Goal: Task Accomplishment & Management: Use online tool/utility

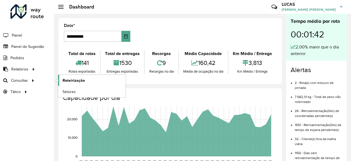
click at [86, 82] on link "Roteirização" at bounding box center [92, 80] width 68 height 11
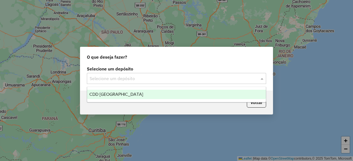
click at [101, 79] on input "text" at bounding box center [171, 79] width 163 height 7
click at [105, 93] on span "CDD [GEOGRAPHIC_DATA]" at bounding box center [116, 94] width 54 height 5
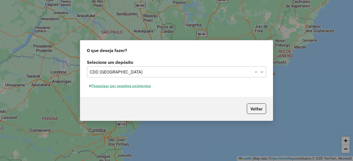
click at [147, 88] on button "Pesquisar por sessões existentes" at bounding box center [120, 86] width 66 height 9
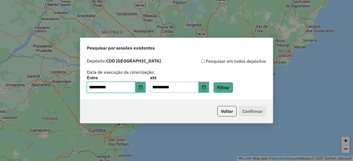
click at [130, 85] on input "**********" at bounding box center [111, 87] width 49 height 11
click at [143, 88] on icon "Choose Date" at bounding box center [140, 87] width 4 height 4
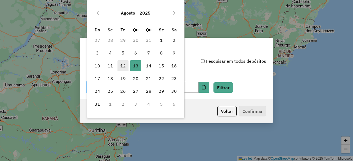
click at [125, 66] on span "12" at bounding box center [123, 65] width 11 height 11
type input "**********"
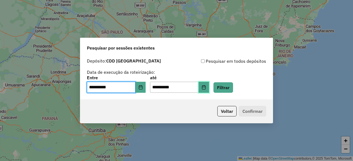
click at [206, 86] on icon "Choose Date" at bounding box center [204, 87] width 4 height 4
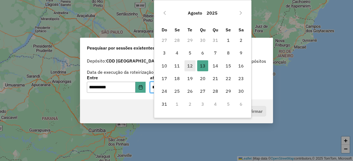
click at [193, 65] on span "12" at bounding box center [190, 65] width 11 height 11
type input "**********"
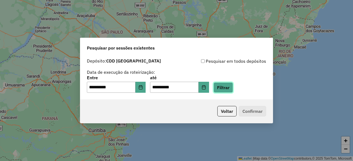
click at [233, 87] on button "Filtrar" at bounding box center [224, 87] width 20 height 10
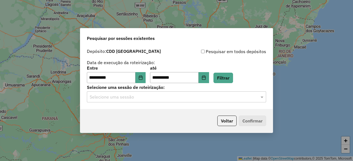
click at [223, 99] on input "text" at bounding box center [171, 97] width 163 height 7
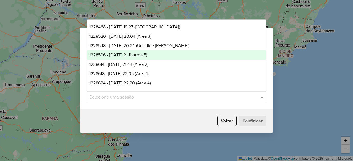
click at [147, 56] on span "1228596 - 12/08/2025 21:11 (Area 5)" at bounding box center [118, 55] width 58 height 5
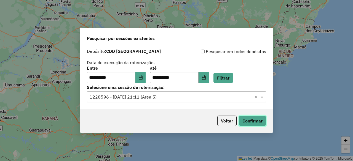
click at [258, 121] on button "Confirmar" at bounding box center [252, 121] width 27 height 10
click at [167, 98] on input "text" at bounding box center [171, 97] width 163 height 7
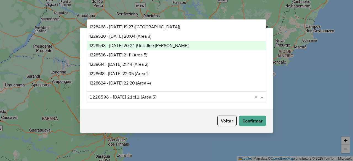
click at [153, 44] on span "1228548 - 12/08/2025 20:24 (Udc Jk e Santana)" at bounding box center [139, 45] width 100 height 5
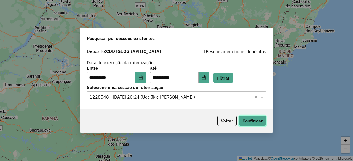
click at [248, 119] on button "Confirmar" at bounding box center [252, 121] width 27 height 10
click at [191, 100] on input "text" at bounding box center [171, 97] width 163 height 7
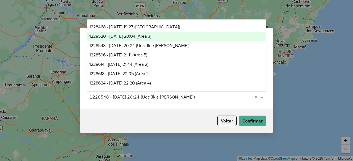
click at [126, 37] on span "1228520 - 12/08/2025 20:04 (Area 3)" at bounding box center [120, 36] width 62 height 5
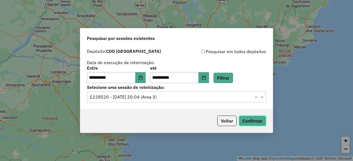
click at [261, 124] on button "Confirmar" at bounding box center [252, 121] width 27 height 10
click at [142, 97] on input "text" at bounding box center [171, 97] width 163 height 7
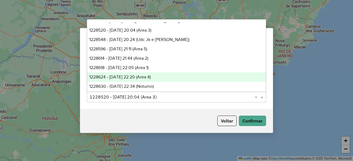
scroll to position [9, 0]
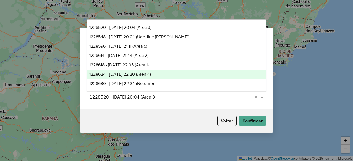
click at [143, 73] on span "1228624 - 12/08/2025 22:20 (Area 4)" at bounding box center [120, 74] width 62 height 5
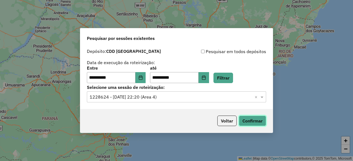
click at [259, 124] on button "Confirmar" at bounding box center [252, 121] width 27 height 10
click at [141, 77] on button "Choose Date" at bounding box center [140, 77] width 10 height 11
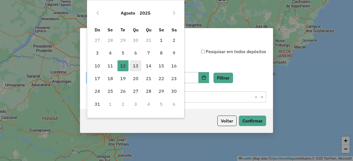
click at [136, 63] on span "13" at bounding box center [135, 65] width 11 height 11
type input "**********"
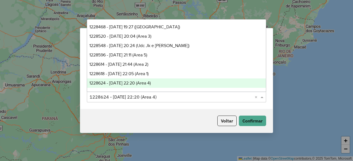
click at [170, 98] on input "text" at bounding box center [171, 97] width 163 height 7
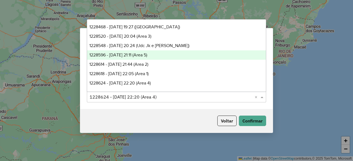
click at [147, 55] on span "1228596 - 12/08/2025 21:11 (Area 5)" at bounding box center [118, 55] width 58 height 5
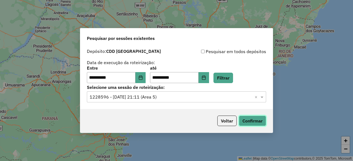
click at [255, 122] on button "Confirmar" at bounding box center [252, 121] width 27 height 10
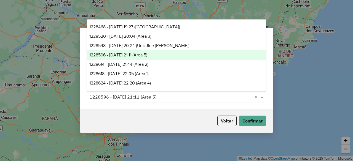
click at [155, 98] on input "text" at bounding box center [171, 97] width 163 height 7
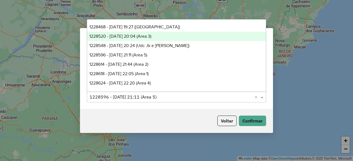
click at [151, 34] on span "1228520 - 12/08/2025 20:04 (Area 3)" at bounding box center [120, 36] width 62 height 5
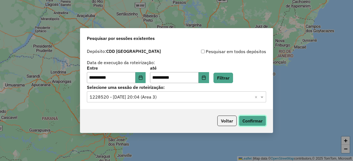
click at [251, 118] on button "Confirmar" at bounding box center [252, 121] width 27 height 10
click at [177, 103] on div "**********" at bounding box center [176, 77] width 193 height 63
click at [177, 97] on input "text" at bounding box center [171, 97] width 163 height 7
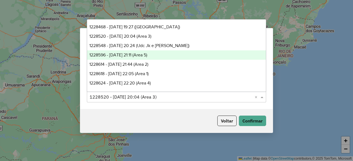
click at [284, 48] on div "**********" at bounding box center [176, 80] width 353 height 161
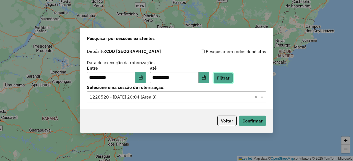
click at [232, 79] on button "Filtrar" at bounding box center [224, 78] width 20 height 10
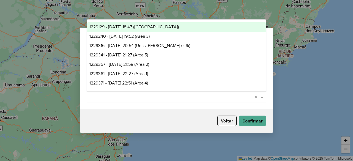
click at [191, 94] on input "text" at bounding box center [171, 97] width 163 height 7
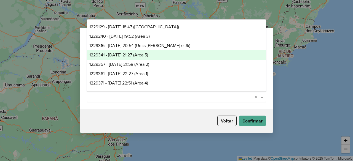
click at [165, 54] on div "1229341 - 13/08/2025 21:27 (Area 5)" at bounding box center [176, 54] width 179 height 9
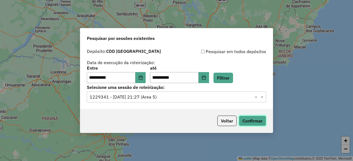
click at [248, 118] on button "Confirmar" at bounding box center [252, 121] width 27 height 10
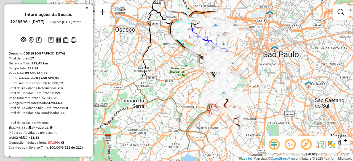
drag, startPoint x: 243, startPoint y: 100, endPoint x: 287, endPoint y: 73, distance: 52.5
click at [287, 73] on div "Janela de atendimento Grade de atendimento Capacidade Transportadoras Veículos …" at bounding box center [176, 80] width 353 height 161
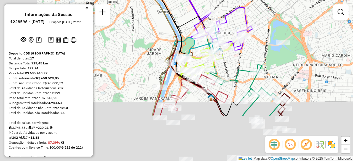
drag, startPoint x: 239, startPoint y: 86, endPoint x: 307, endPoint y: 23, distance: 92.4
click at [307, 23] on div "Janela de atendimento Grade de atendimento Capacidade Transportadoras Veículos …" at bounding box center [176, 80] width 353 height 161
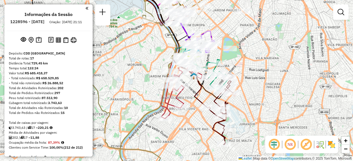
drag, startPoint x: 286, startPoint y: 38, endPoint x: 233, endPoint y: 44, distance: 53.6
click at [233, 44] on div "Janela de atendimento Grade de atendimento Capacidade Transportadoras Veículos …" at bounding box center [176, 80] width 353 height 161
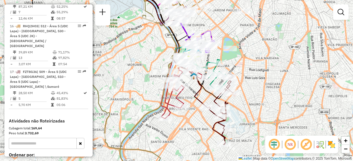
scroll to position [785, 0]
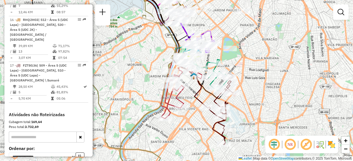
click at [47, 132] on input "text" at bounding box center [43, 137] width 68 height 11
click at [41, 132] on input "*****" at bounding box center [43, 137] width 68 height 11
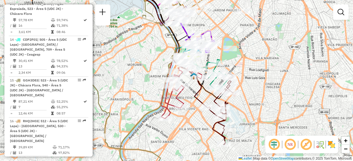
scroll to position [675, 0]
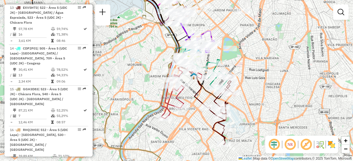
type input "*****"
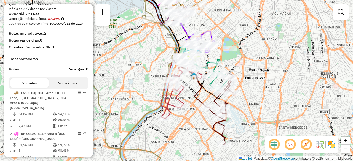
scroll to position [123, 0]
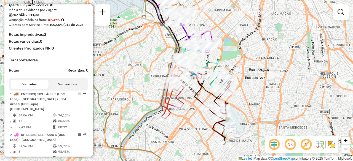
click at [57, 88] on button "Ver veículos" at bounding box center [68, 84] width 38 height 9
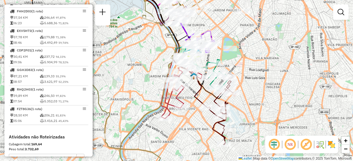
scroll to position [454, 0]
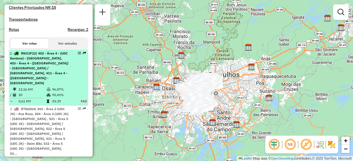
scroll to position [166, 0]
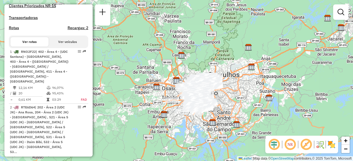
click at [60, 47] on button "Ver veículos" at bounding box center [68, 41] width 38 height 9
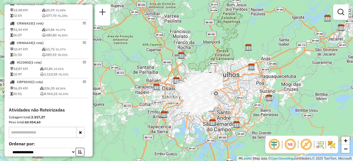
scroll to position [497, 0]
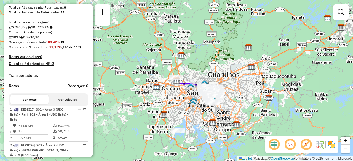
scroll to position [110, 0]
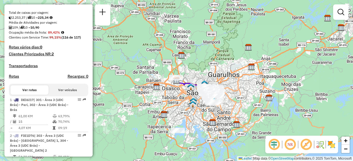
click at [60, 94] on button "Ver veículos" at bounding box center [68, 90] width 38 height 9
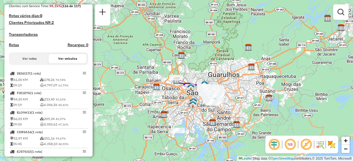
scroll to position [154, 0]
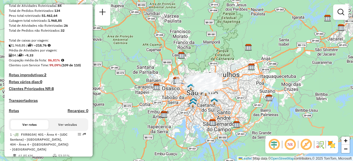
scroll to position [83, 0]
click at [64, 128] on button "Ver veículos" at bounding box center [68, 124] width 38 height 9
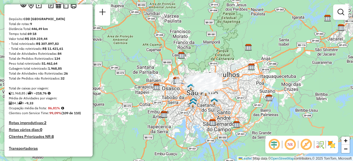
scroll to position [28, 0]
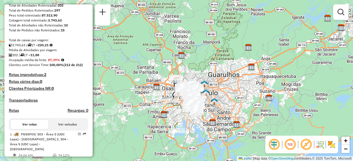
scroll to position [138, 0]
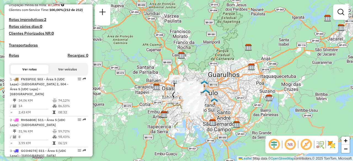
click at [62, 74] on button "Ver veículos" at bounding box center [68, 69] width 38 height 9
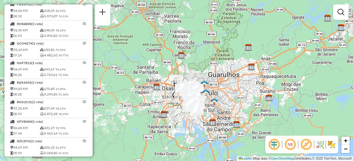
scroll to position [0, 0]
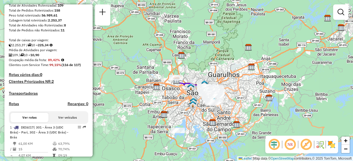
scroll to position [138, 0]
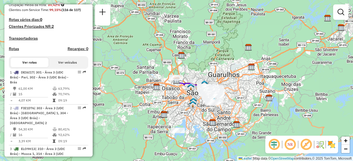
click at [65, 66] on button "Ver veículos" at bounding box center [68, 62] width 38 height 9
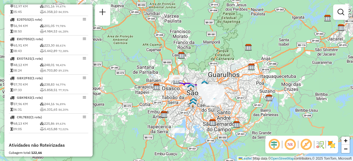
scroll to position [276, 0]
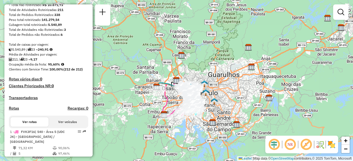
scroll to position [110, 0]
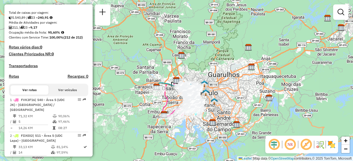
click at [60, 93] on button "Ver veículos" at bounding box center [68, 90] width 38 height 9
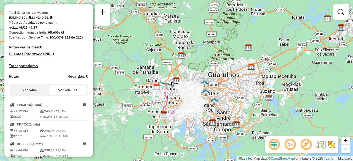
scroll to position [166, 0]
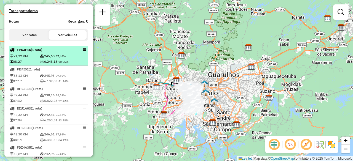
click at [53, 52] on div "FVK3F16 (1 Rota)" at bounding box center [39, 49] width 58 height 5
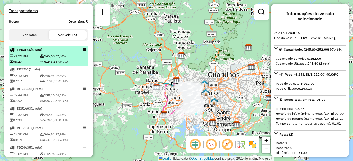
click at [49, 59] on td "245,60 97,46%" at bounding box center [63, 57] width 47 height 6
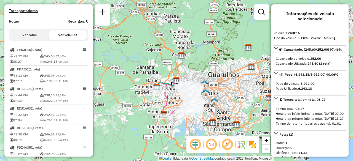
click at [212, 144] on em at bounding box center [211, 144] width 13 height 13
click at [191, 143] on em at bounding box center [195, 144] width 13 height 13
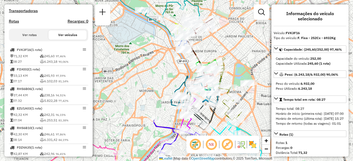
click at [228, 145] on em at bounding box center [227, 144] width 13 height 13
click at [211, 143] on em at bounding box center [211, 144] width 13 height 13
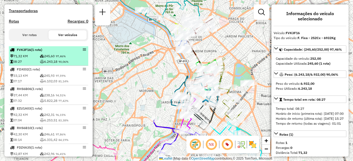
click at [30, 59] on td "71,32 KM" at bounding box center [25, 57] width 30 height 6
click at [83, 51] on em at bounding box center [84, 49] width 3 height 3
click at [35, 52] on span "(1 Rota)" at bounding box center [36, 50] width 11 height 4
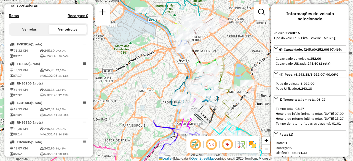
scroll to position [138, 0]
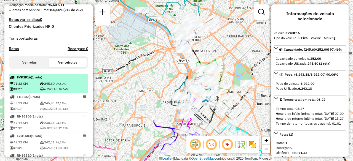
click at [22, 87] on td "71,32 KM" at bounding box center [25, 84] width 30 height 6
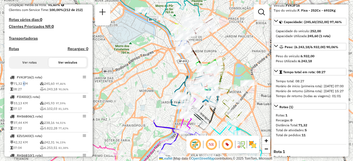
scroll to position [0, 0]
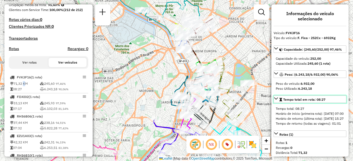
click at [307, 102] on div "Tempo total em rota: 08:27" at bounding box center [302, 99] width 46 height 5
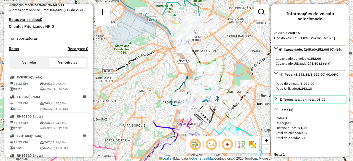
click at [307, 102] on div "Tempo total em rota: 08:27" at bounding box center [302, 99] width 46 height 5
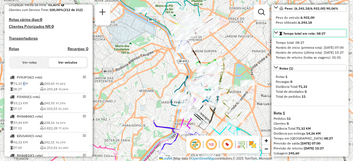
scroll to position [81, 0]
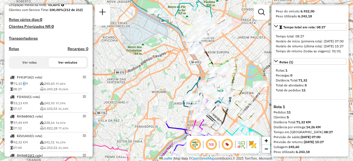
click at [196, 144] on em at bounding box center [195, 144] width 13 height 13
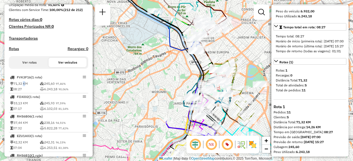
click at [196, 144] on em at bounding box center [195, 144] width 13 height 13
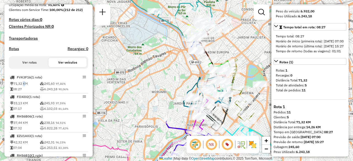
click at [196, 144] on em at bounding box center [195, 144] width 13 height 13
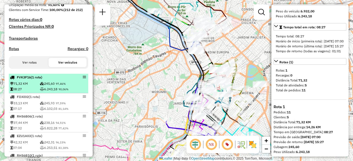
click at [46, 87] on td "245,60 97,46%" at bounding box center [63, 84] width 47 height 6
click at [83, 79] on em at bounding box center [84, 77] width 3 height 3
click at [36, 79] on span "(1 Rota)" at bounding box center [36, 77] width 11 height 4
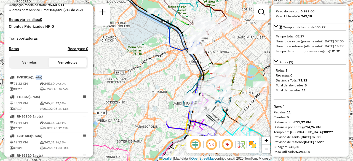
click at [36, 64] on button "Ver rotas" at bounding box center [29, 62] width 38 height 9
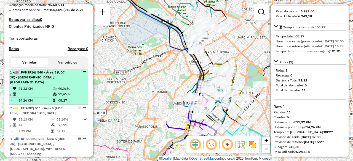
click at [45, 85] on div "1 - FVK3F16 | 540 - Área 5 (UDC JK) - [GEOGRAPHIC_DATA] / [GEOGRAPHIC_DATA]" at bounding box center [39, 77] width 58 height 15
select select "**********"
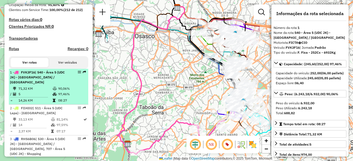
click at [78, 74] on em at bounding box center [79, 72] width 3 height 3
click at [83, 74] on em at bounding box center [84, 72] width 3 height 3
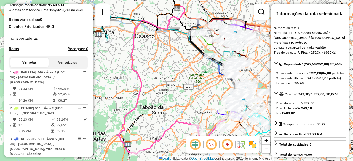
click at [230, 143] on em at bounding box center [227, 144] width 13 height 13
click at [226, 144] on em at bounding box center [227, 144] width 13 height 13
click at [227, 146] on em at bounding box center [227, 144] width 13 height 13
click at [241, 147] on img at bounding box center [241, 144] width 9 height 9
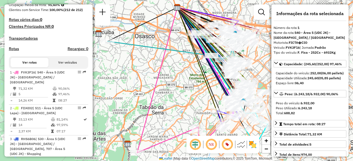
click at [241, 147] on img at bounding box center [241, 144] width 9 height 9
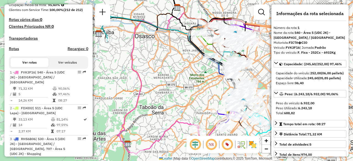
click at [251, 144] on img at bounding box center [252, 144] width 9 height 9
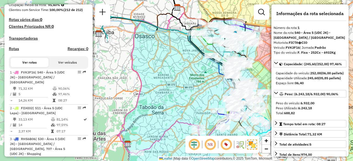
click at [212, 145] on em at bounding box center [210, 144] width 13 height 13
click at [198, 144] on em at bounding box center [194, 144] width 13 height 13
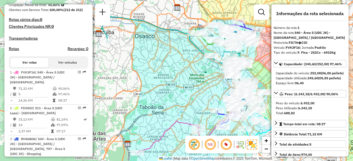
click at [198, 144] on em at bounding box center [194, 144] width 13 height 13
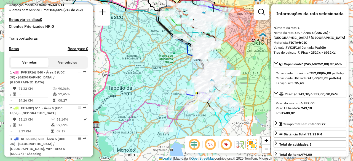
drag, startPoint x: 200, startPoint y: 69, endPoint x: 168, endPoint y: 50, distance: 36.9
click at [168, 50] on div "Janela de atendimento Grade de atendimento Capacidade Transportadoras Veículos …" at bounding box center [176, 80] width 353 height 161
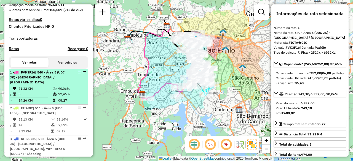
click at [61, 85] on div "1 - FVK3F16 | 540 - Área 5 (UDC JK) - [GEOGRAPHIC_DATA] / [GEOGRAPHIC_DATA]" at bounding box center [39, 77] width 58 height 15
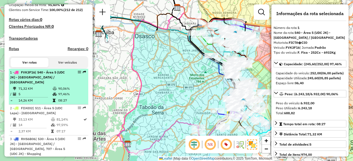
click at [78, 74] on em at bounding box center [79, 72] width 3 height 3
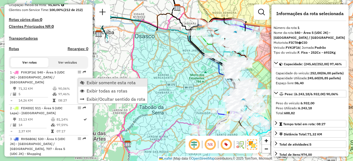
click at [98, 81] on span "Exibir somente esta rota" at bounding box center [111, 83] width 49 height 4
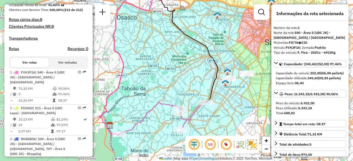
drag, startPoint x: 222, startPoint y: 68, endPoint x: 203, endPoint y: 48, distance: 27.3
click at [203, 48] on icon at bounding box center [186, 45] width 64 height 114
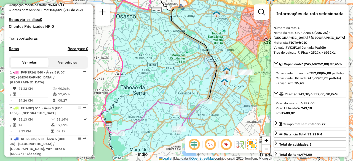
click at [211, 147] on em at bounding box center [210, 144] width 13 height 13
click at [209, 146] on em at bounding box center [210, 144] width 13 height 13
click at [210, 144] on em at bounding box center [210, 144] width 13 height 13
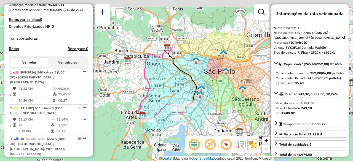
drag, startPoint x: 169, startPoint y: 57, endPoint x: 178, endPoint y: 73, distance: 17.7
click at [178, 73] on icon at bounding box center [181, 75] width 32 height 57
